Goal: Task Accomplishment & Management: Manage account settings

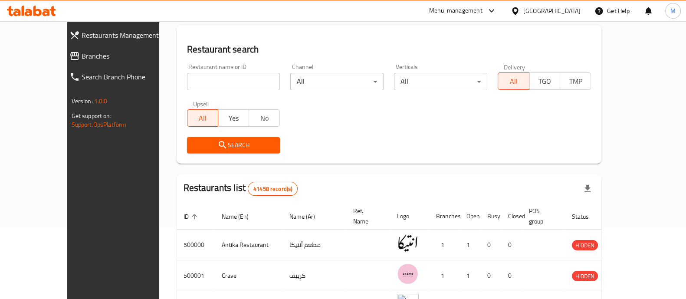
scroll to position [217, 0]
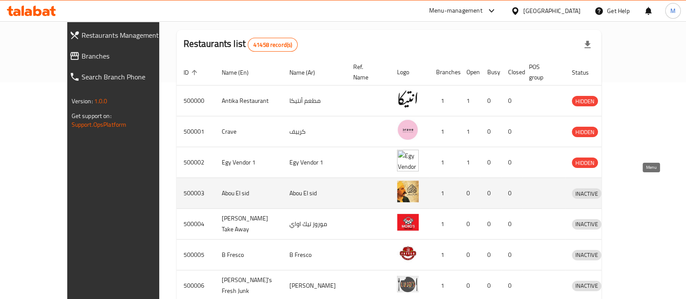
click at [629, 188] on icon "enhanced table" at bounding box center [624, 193] width 10 height 10
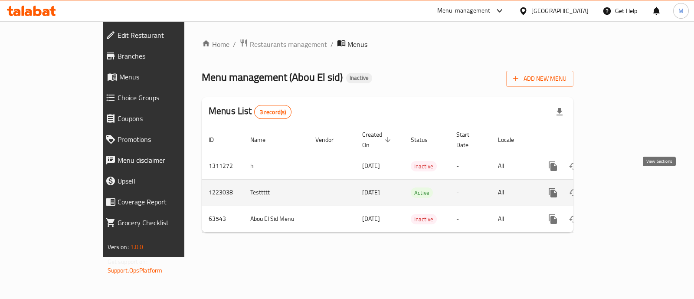
click at [621, 188] on icon "enhanced table" at bounding box center [616, 193] width 10 height 10
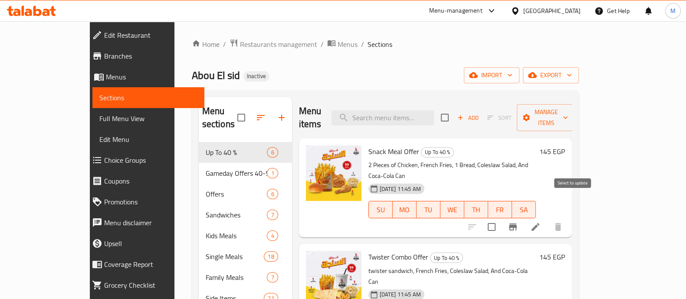
click at [501, 218] on input "checkbox" at bounding box center [492, 227] width 18 height 18
checkbox input "true"
click at [541, 222] on icon at bounding box center [535, 227] width 10 height 10
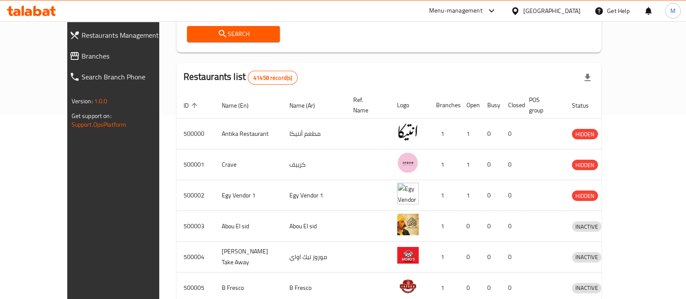
scroll to position [217, 0]
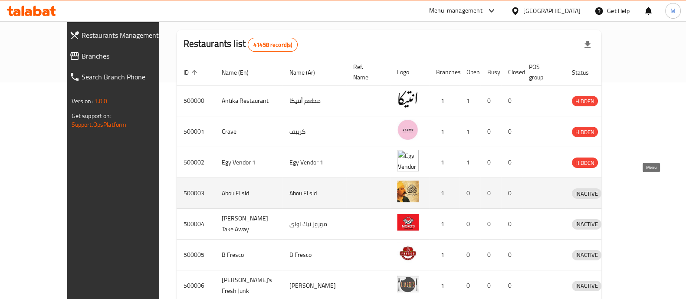
click at [629, 188] on icon "enhanced table" at bounding box center [624, 193] width 10 height 10
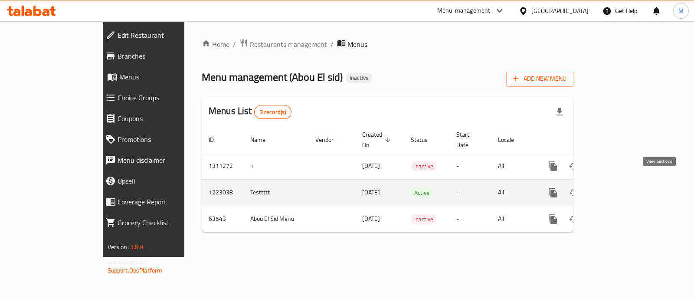
click at [621, 188] on icon "enhanced table" at bounding box center [616, 193] width 10 height 10
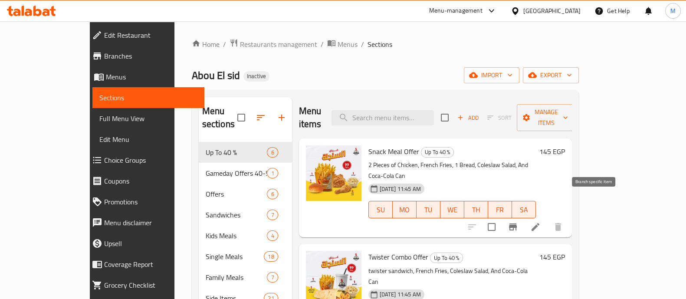
click at [517, 224] on icon "Branch-specific-item" at bounding box center [513, 227] width 8 height 7
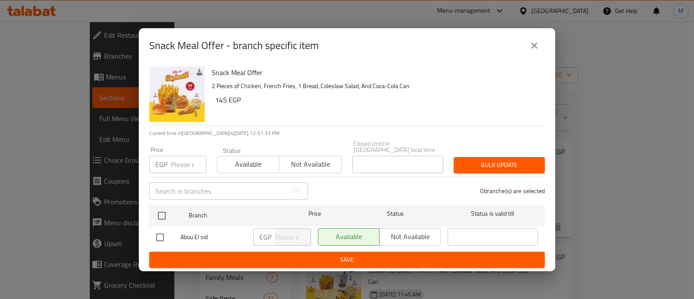
click at [539, 49] on icon "close" at bounding box center [535, 45] width 10 height 10
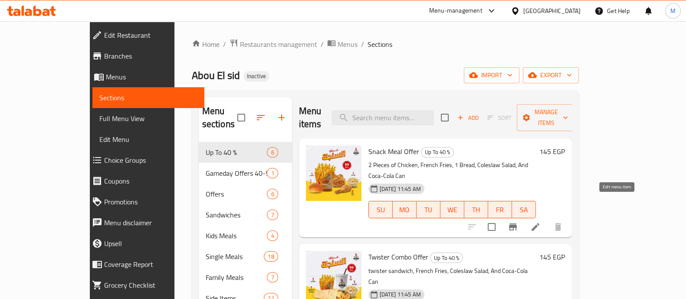
click at [541, 222] on icon at bounding box center [535, 227] width 10 height 10
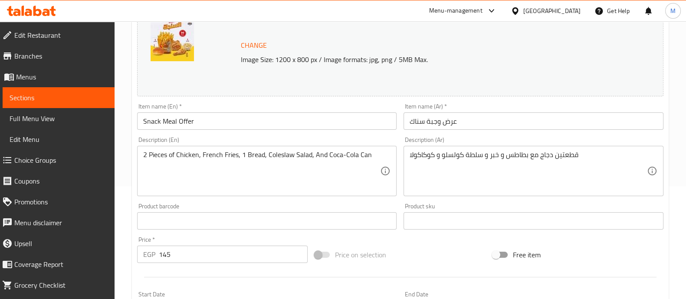
scroll to position [102, 0]
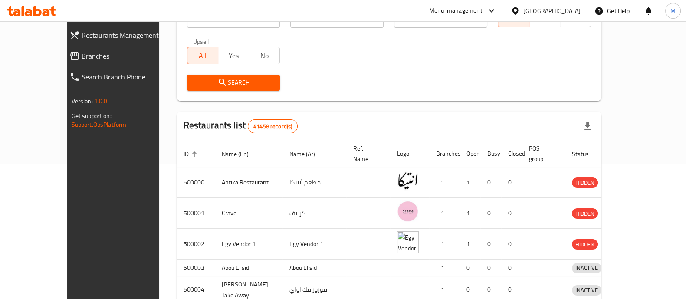
scroll to position [248, 0]
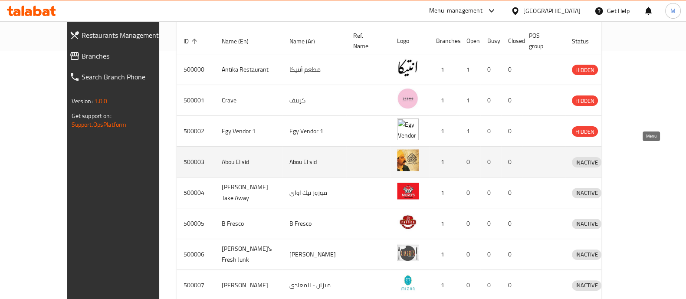
click at [629, 159] on icon "enhanced table" at bounding box center [624, 162] width 10 height 7
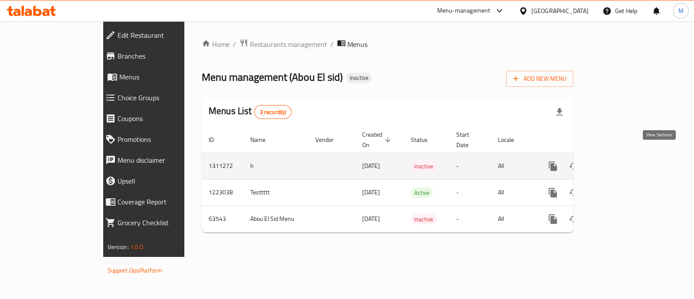
click at [621, 161] on icon "enhanced table" at bounding box center [616, 166] width 10 height 10
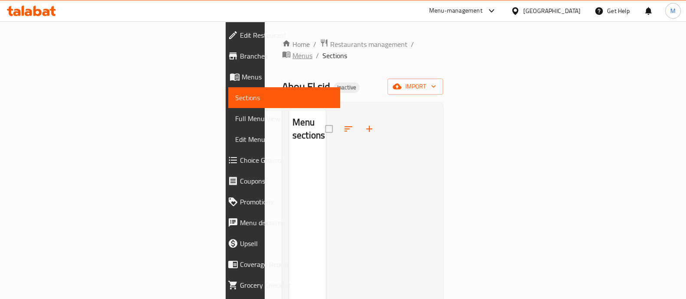
click at [293, 50] on span "Menus" at bounding box center [303, 55] width 20 height 10
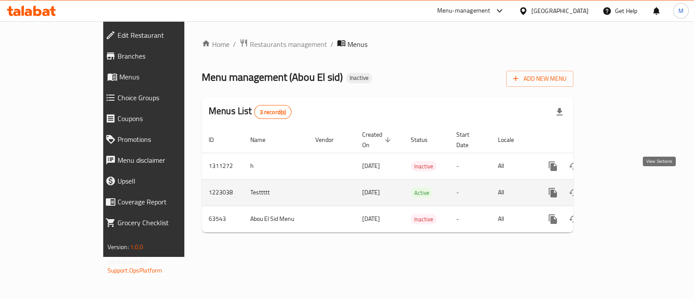
click at [621, 188] on icon "enhanced table" at bounding box center [616, 193] width 10 height 10
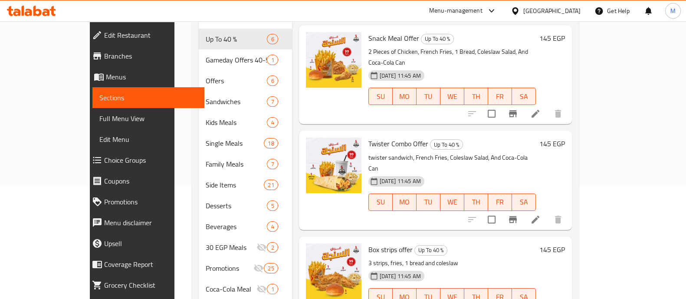
scroll to position [149, 0]
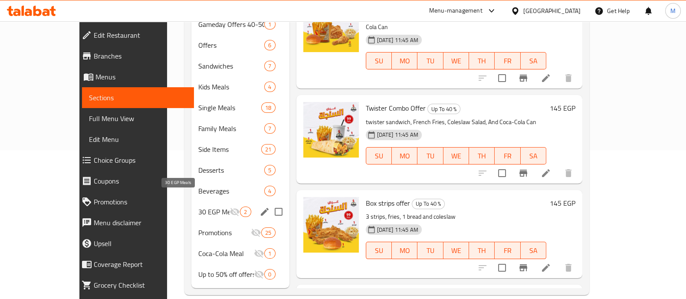
click at [198, 207] on span "30 EGP Meals" at bounding box center [213, 212] width 31 height 10
